Goal: Check status: Check status

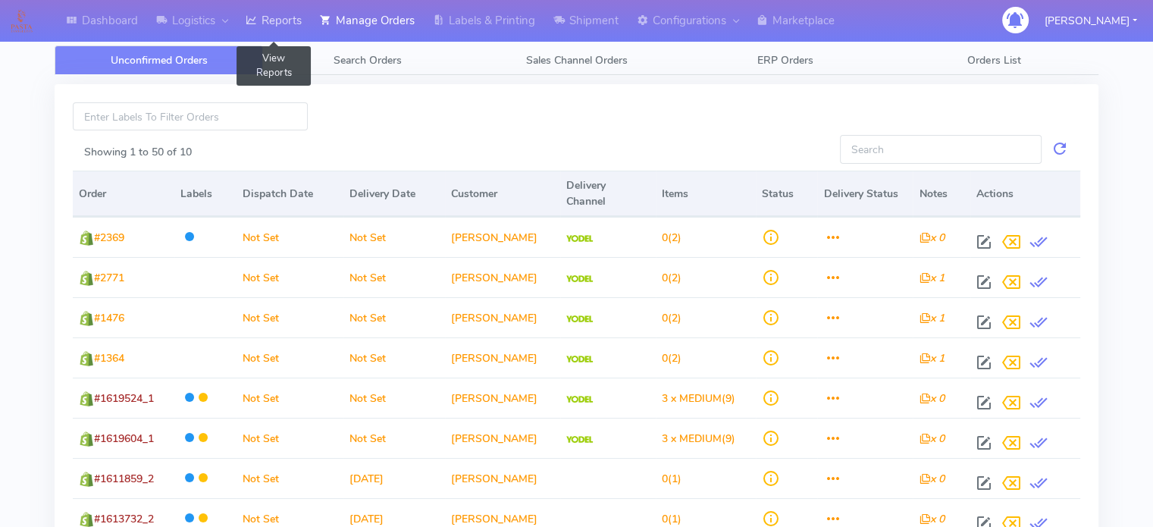
click at [279, 36] on link "Reports" at bounding box center [273, 21] width 74 height 42
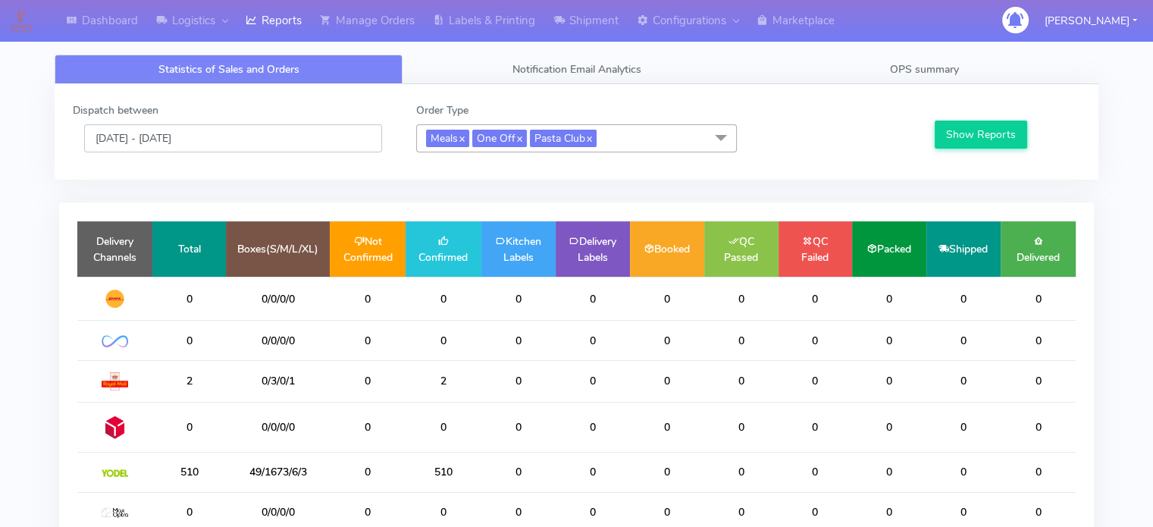
click at [305, 145] on input "[DATE] - [DATE]" at bounding box center [233, 138] width 298 height 28
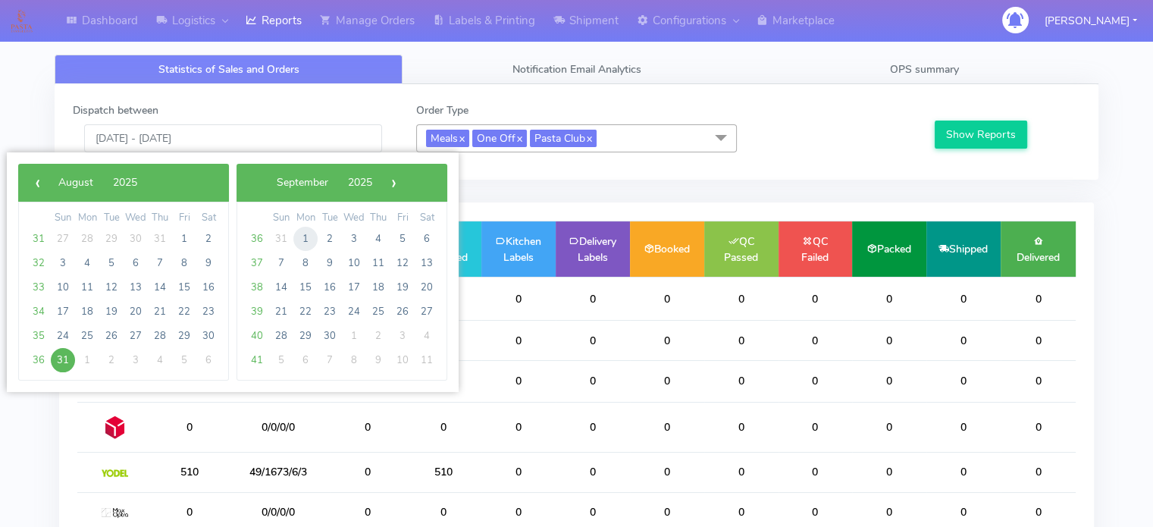
click at [308, 237] on span "1" at bounding box center [305, 239] width 24 height 24
click at [308, 237] on span "29" at bounding box center [305, 239] width 24 height 24
click at [89, 237] on span "1" at bounding box center [87, 239] width 24 height 24
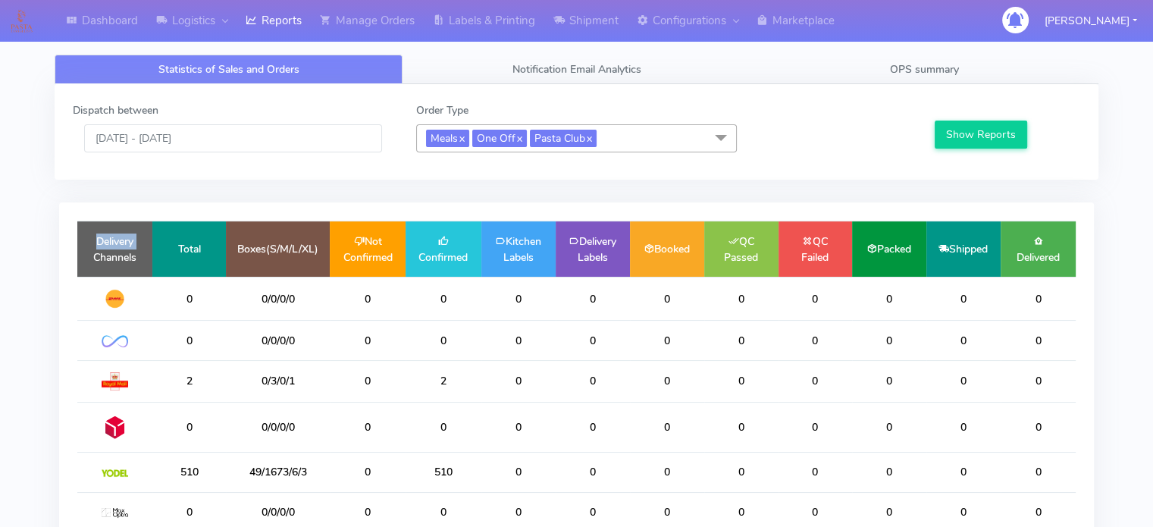
click at [89, 237] on td "Delivery Channels" at bounding box center [114, 248] width 75 height 55
click at [969, 131] on button "Show Reports" at bounding box center [981, 135] width 93 height 28
click at [273, 138] on input "[DATE] - [DATE]" at bounding box center [233, 138] width 298 height 28
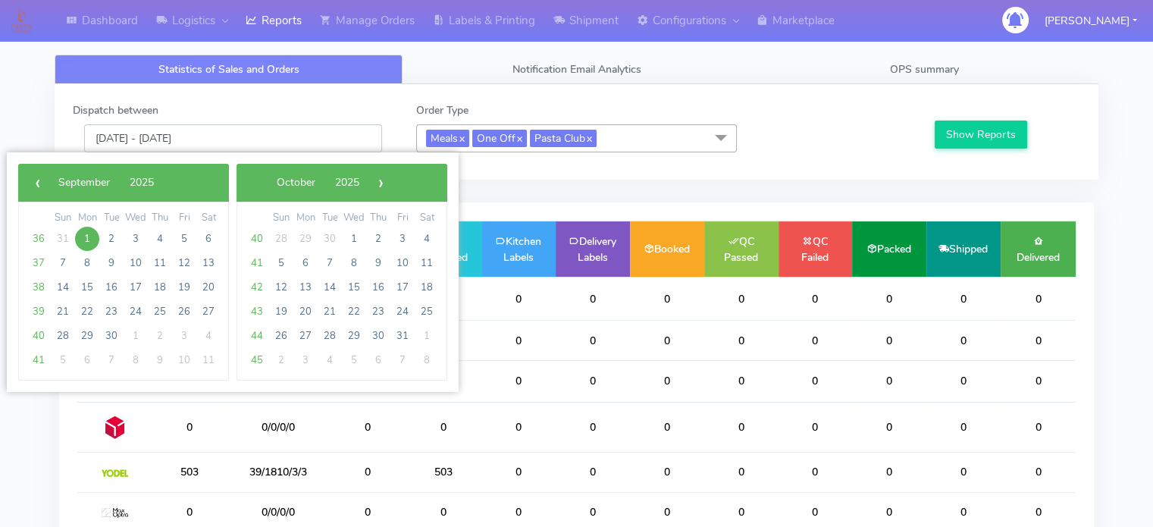
click at [273, 138] on input "[DATE] - [DATE]" at bounding box center [233, 138] width 298 height 28
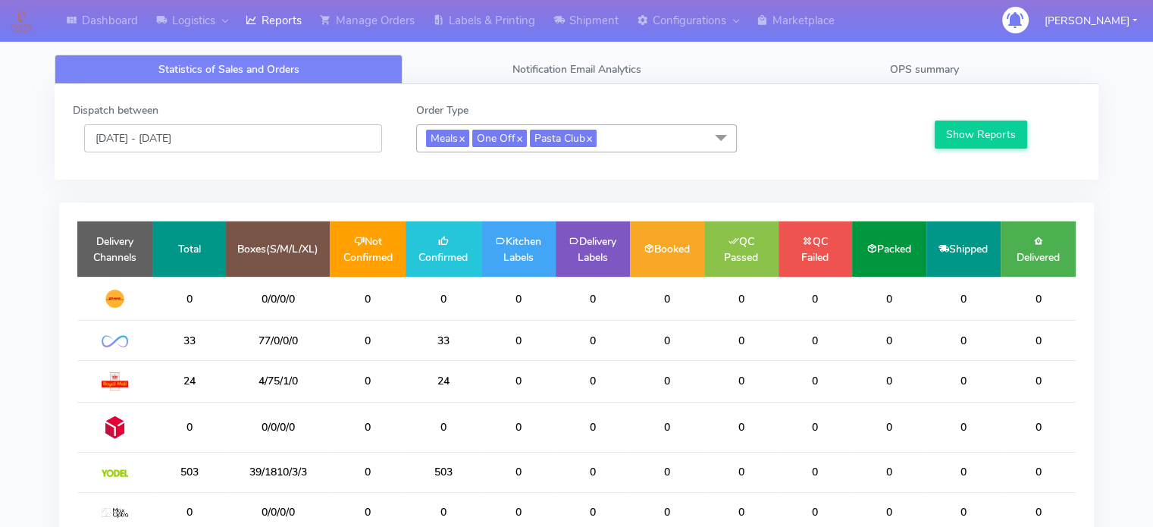
click at [273, 138] on input "[DATE] - [DATE]" at bounding box center [233, 138] width 298 height 28
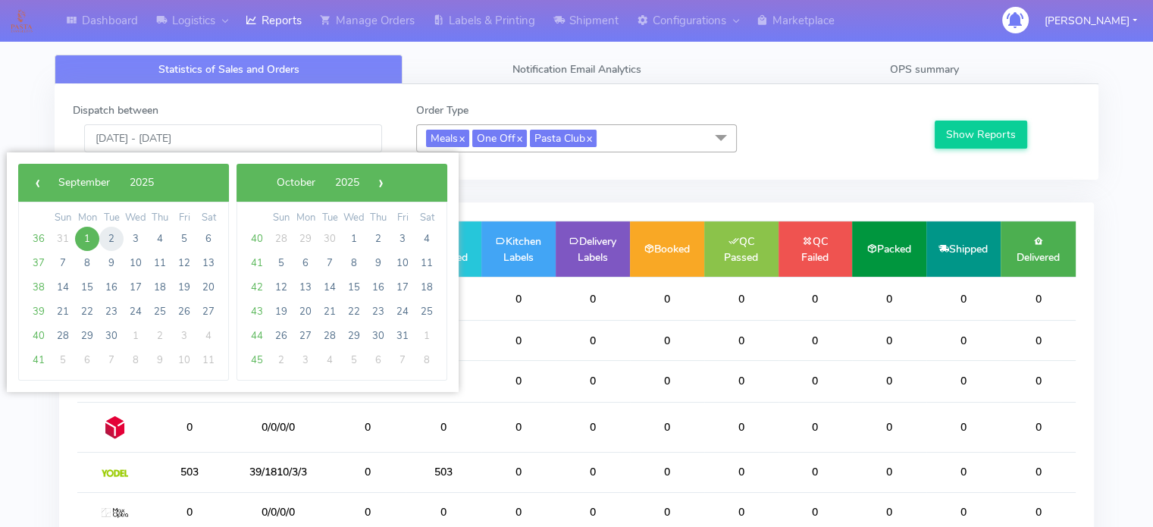
click at [115, 241] on span "2" at bounding box center [111, 239] width 24 height 24
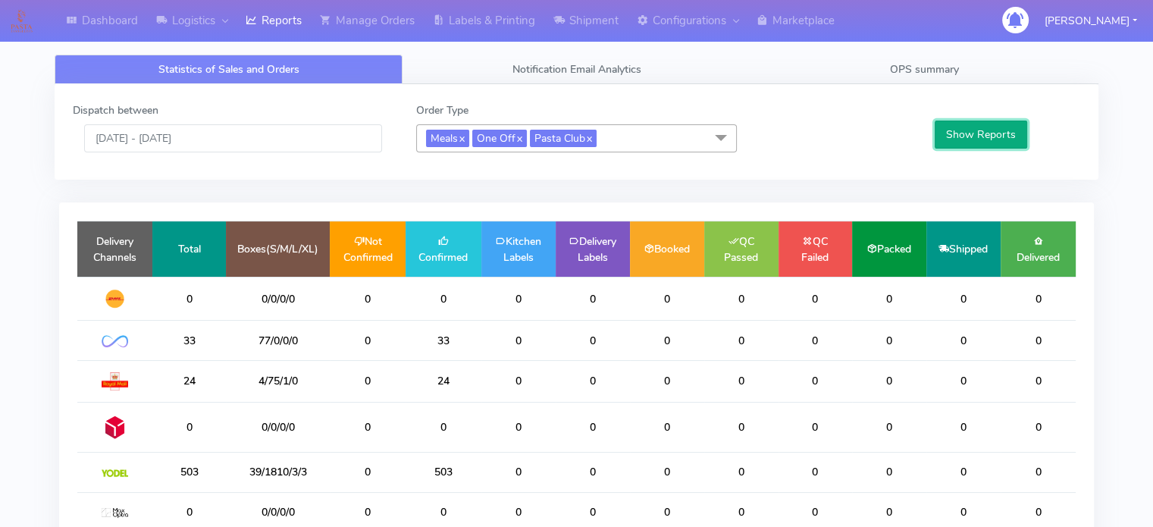
click at [985, 128] on button "Show Reports" at bounding box center [981, 135] width 93 height 28
click at [331, 143] on input "[DATE] - [DATE]" at bounding box center [233, 138] width 298 height 28
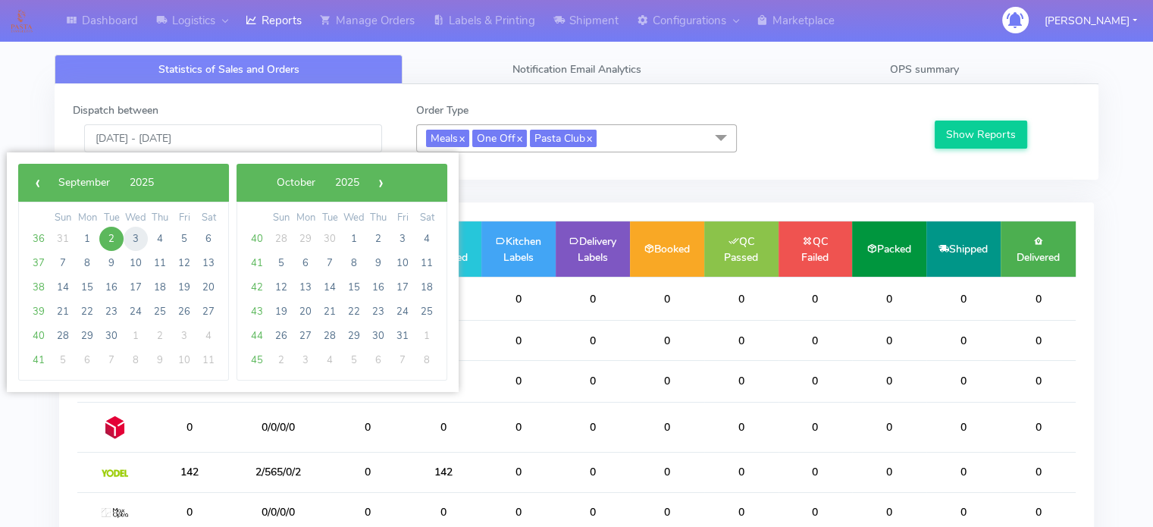
click at [133, 230] on span "3" at bounding box center [136, 239] width 24 height 24
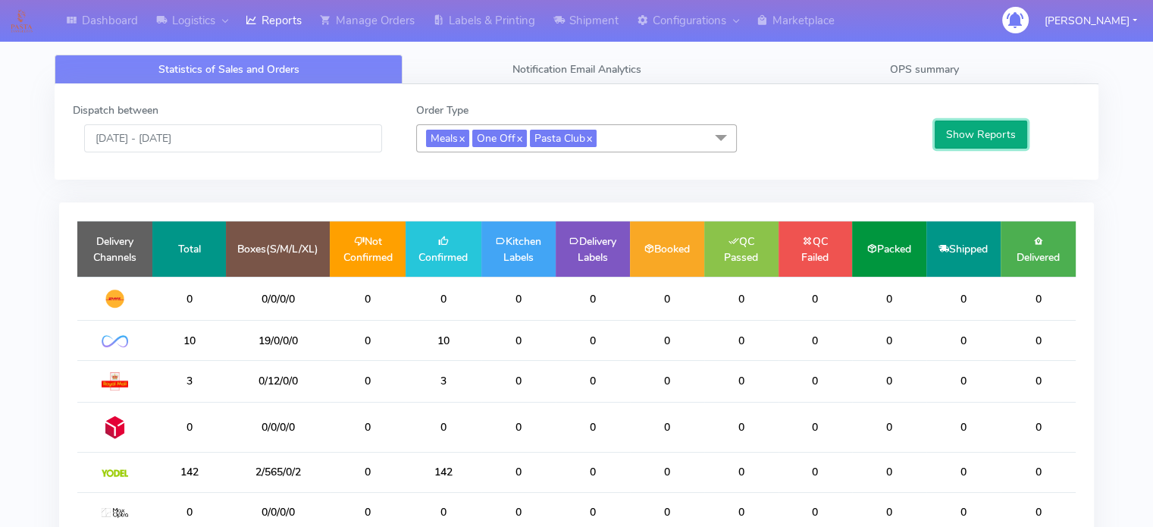
click at [994, 127] on button "Show Reports" at bounding box center [981, 135] width 93 height 28
click at [221, 139] on input "[DATE] - [DATE]" at bounding box center [233, 138] width 298 height 28
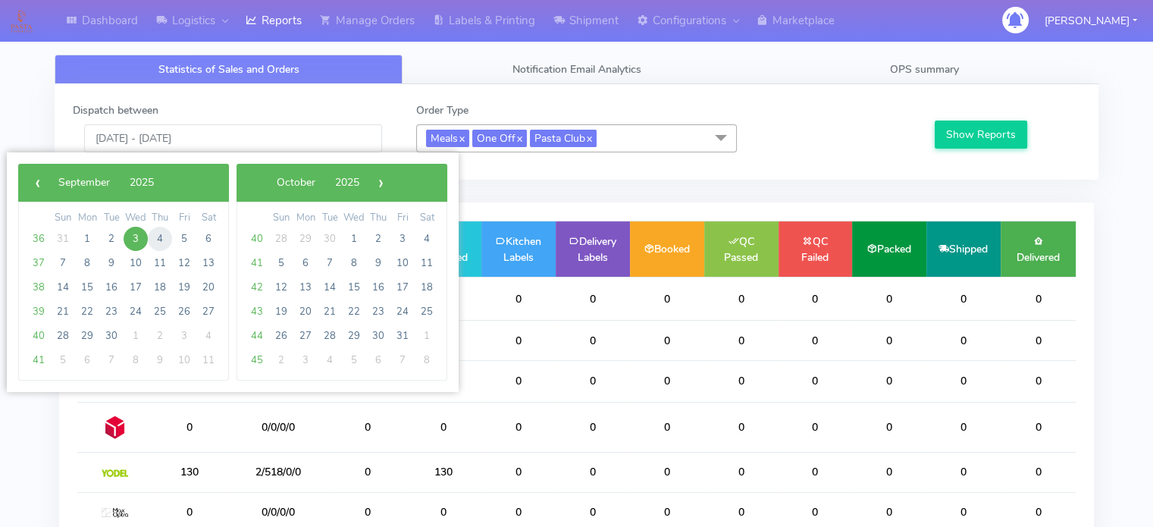
click at [158, 236] on span "4" at bounding box center [160, 239] width 24 height 24
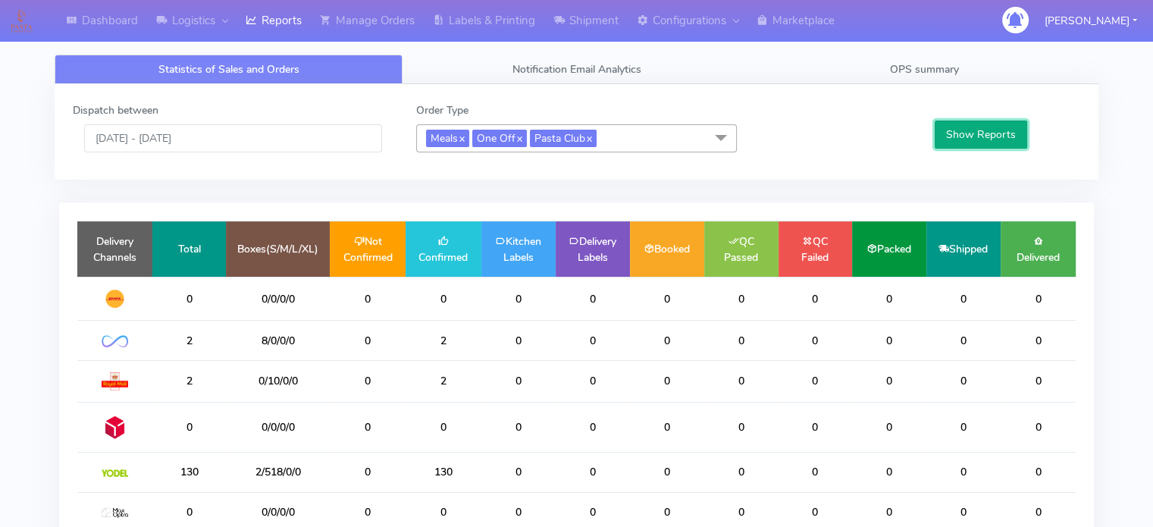
click at [975, 135] on button "Show Reports" at bounding box center [981, 135] width 93 height 28
click at [246, 132] on input "[DATE] - [DATE]" at bounding box center [233, 138] width 298 height 28
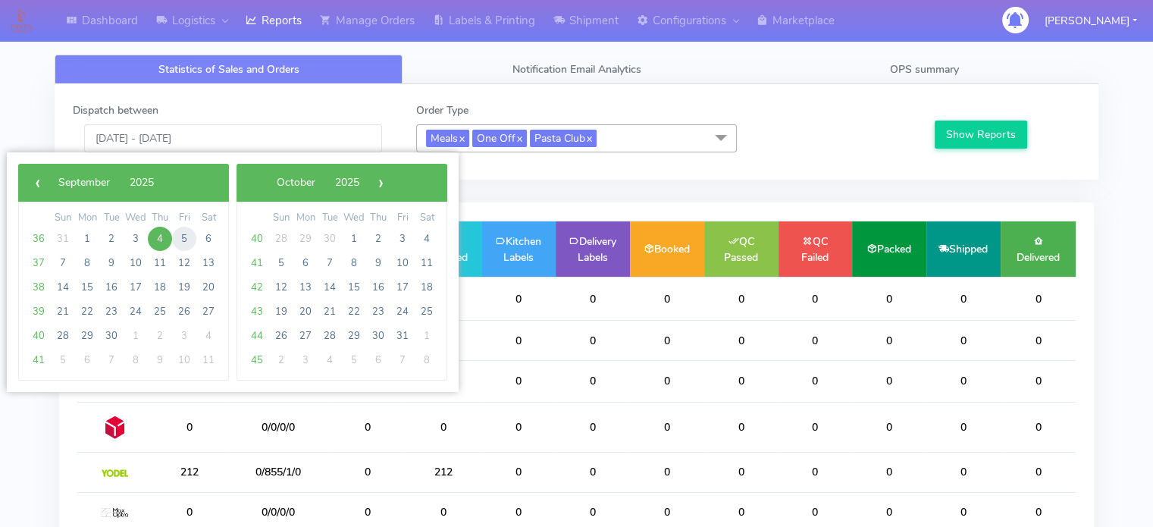
click at [182, 241] on span "5" at bounding box center [184, 239] width 24 height 24
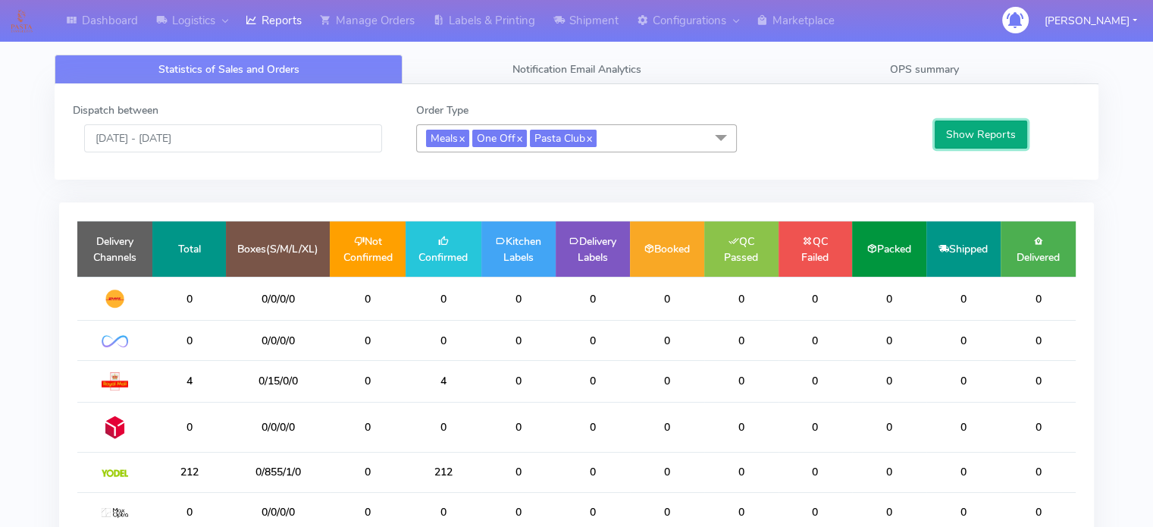
click at [974, 145] on button "Show Reports" at bounding box center [981, 135] width 93 height 28
click at [299, 137] on input "[DATE] - [DATE]" at bounding box center [233, 138] width 298 height 28
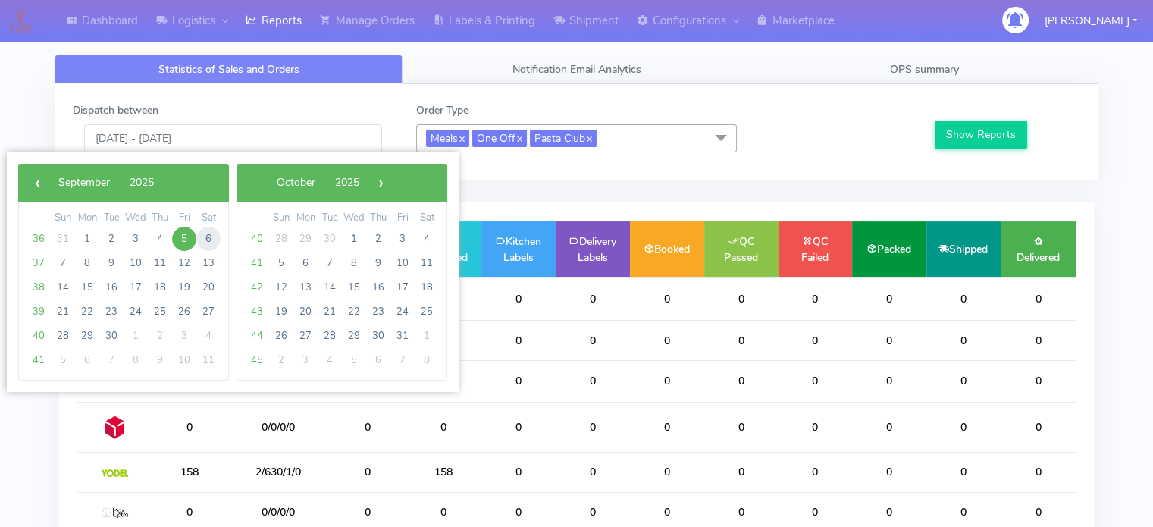
click at [213, 233] on span "6" at bounding box center [208, 239] width 24 height 24
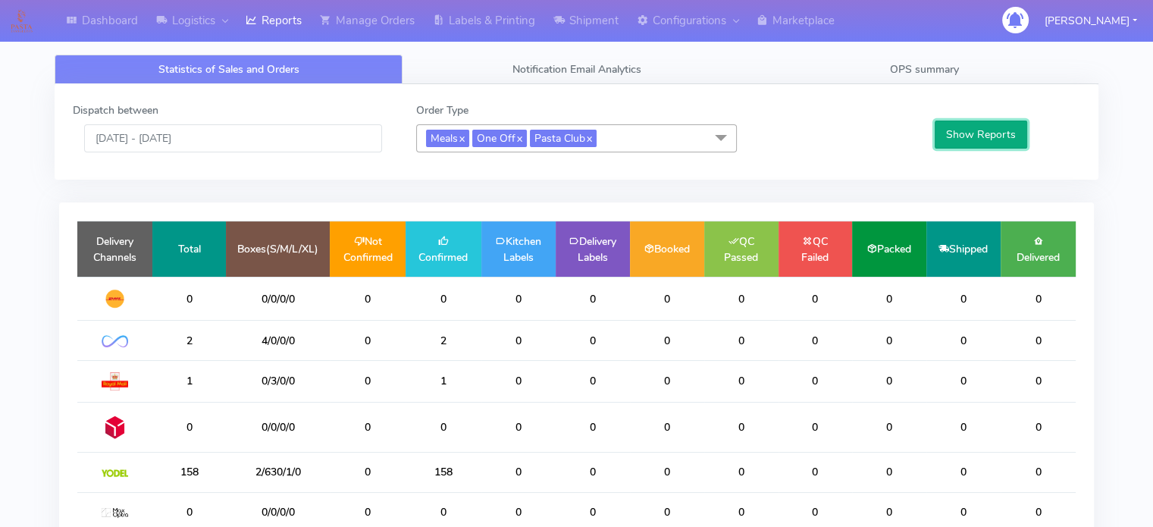
click at [972, 128] on button "Show Reports" at bounding box center [981, 135] width 93 height 28
click at [340, 148] on input "[DATE] - [DATE]" at bounding box center [233, 138] width 298 height 28
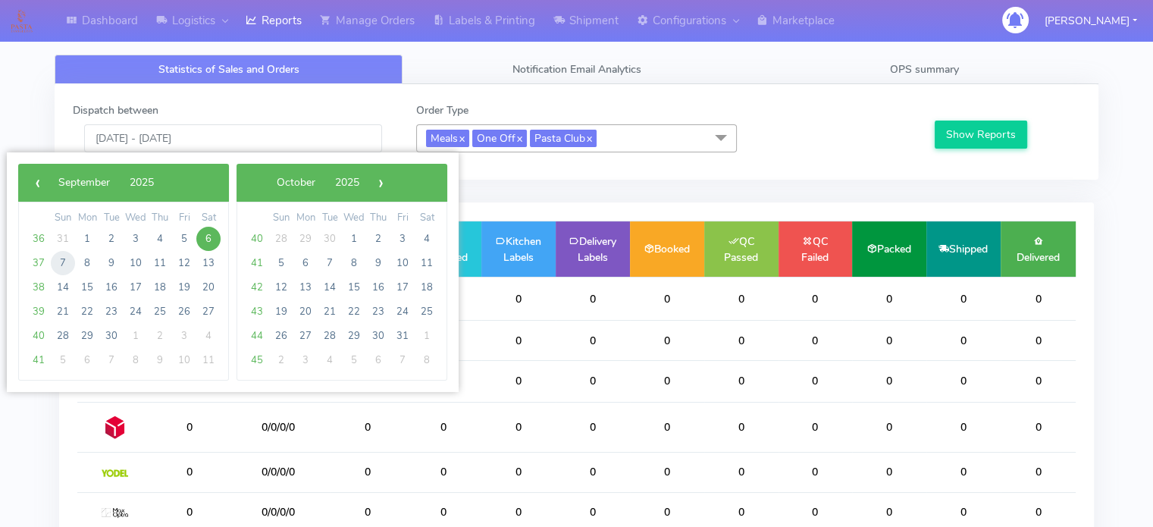
click at [58, 263] on span "7" at bounding box center [63, 263] width 24 height 24
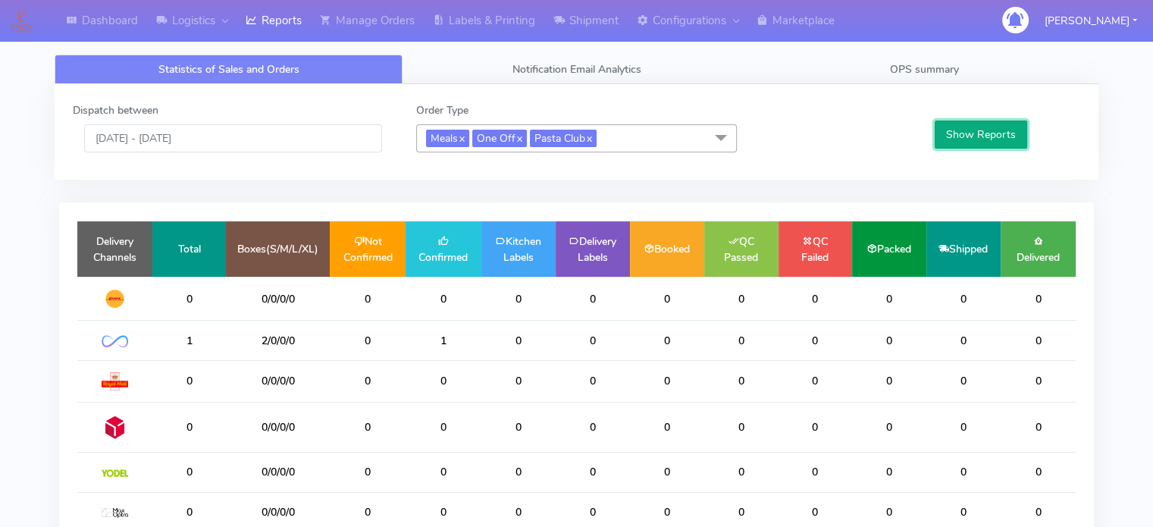
click at [999, 133] on button "Show Reports" at bounding box center [981, 135] width 93 height 28
click at [330, 143] on input "[DATE] - [DATE]" at bounding box center [233, 138] width 298 height 28
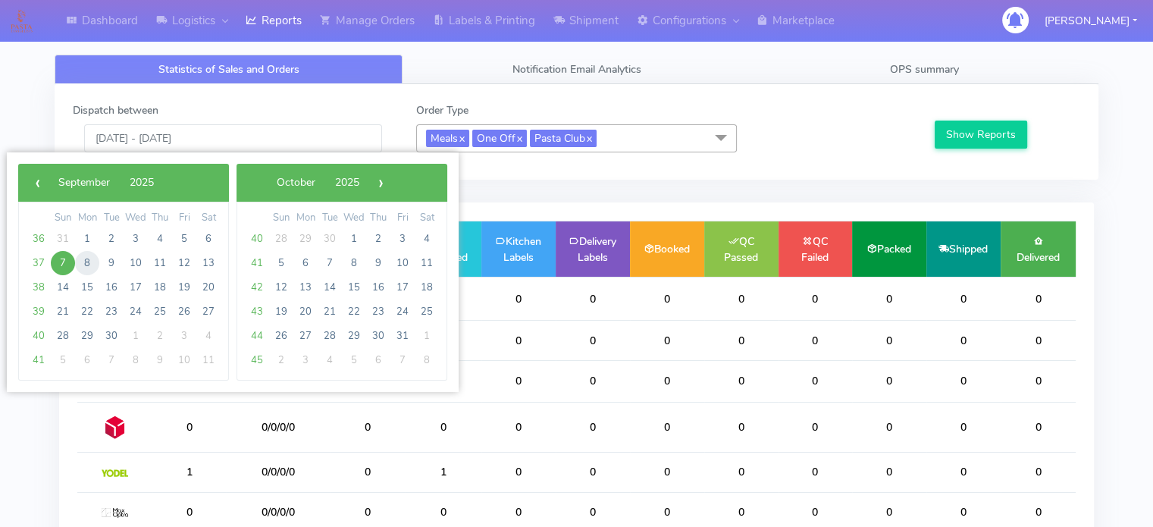
click at [85, 269] on span "8" at bounding box center [87, 263] width 24 height 24
type input "[DATE] - [DATE]"
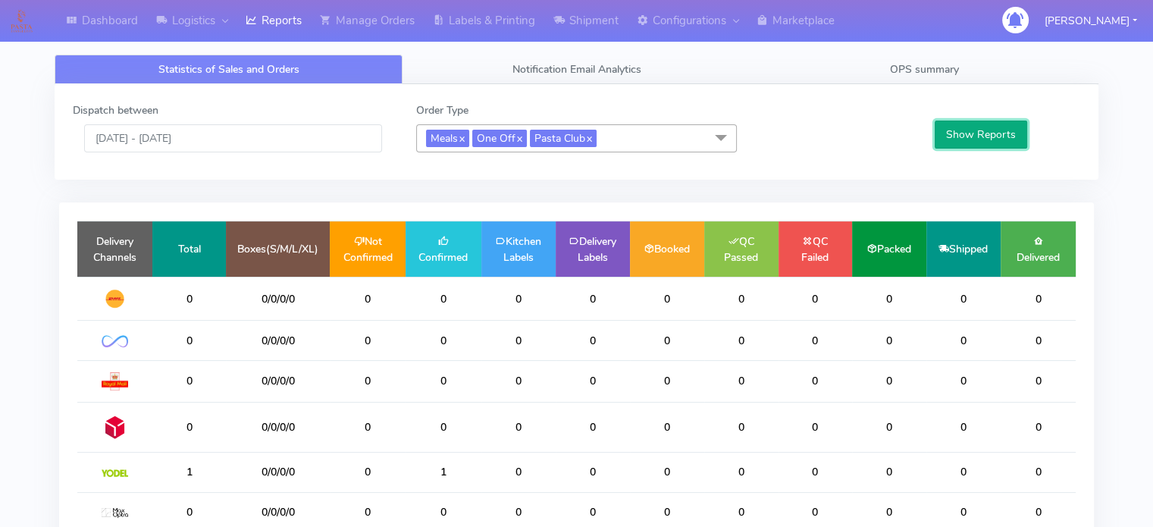
click at [963, 127] on button "Show Reports" at bounding box center [981, 135] width 93 height 28
